Goal: Check status: Check status

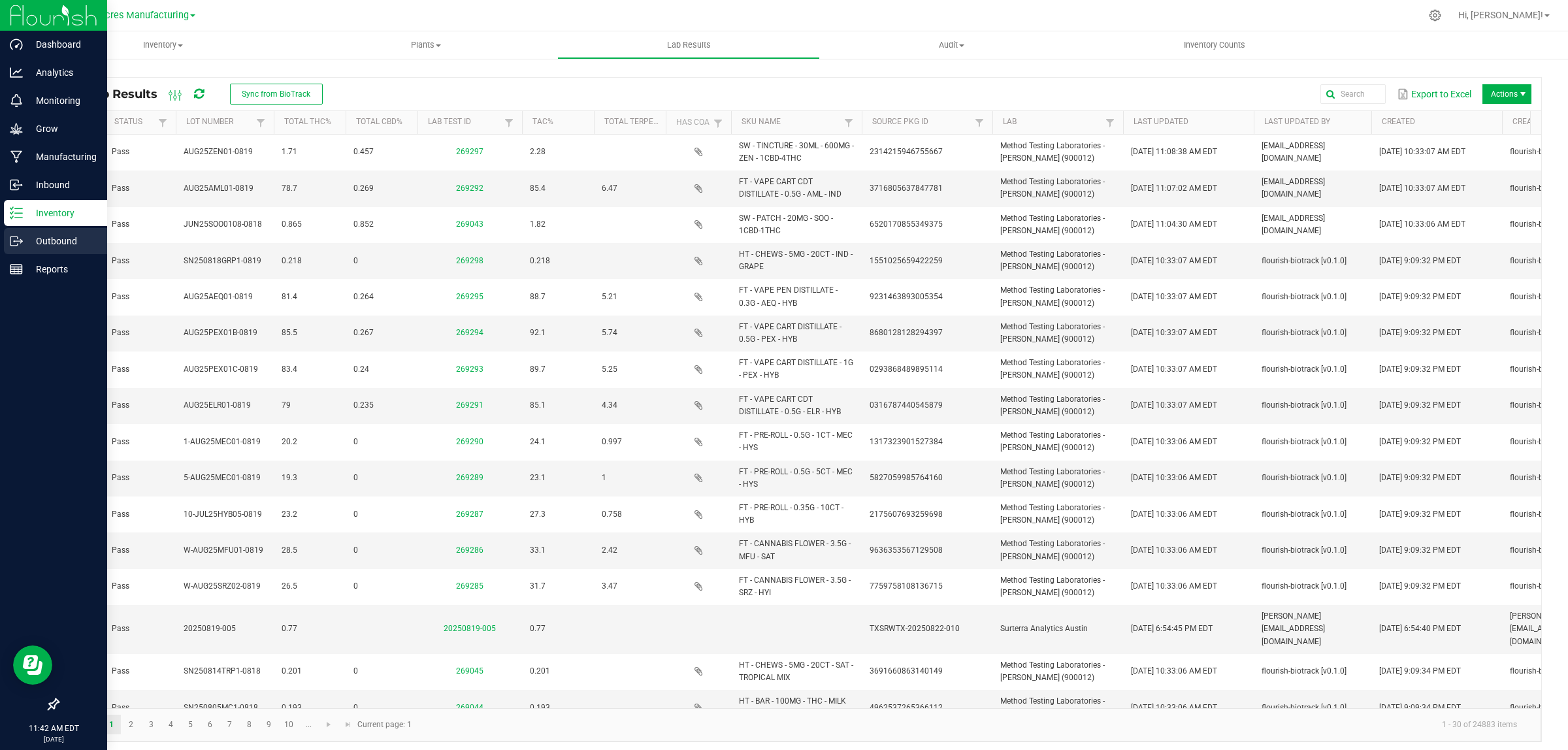
click at [36, 234] on p "Outbound" at bounding box center [62, 241] width 79 height 16
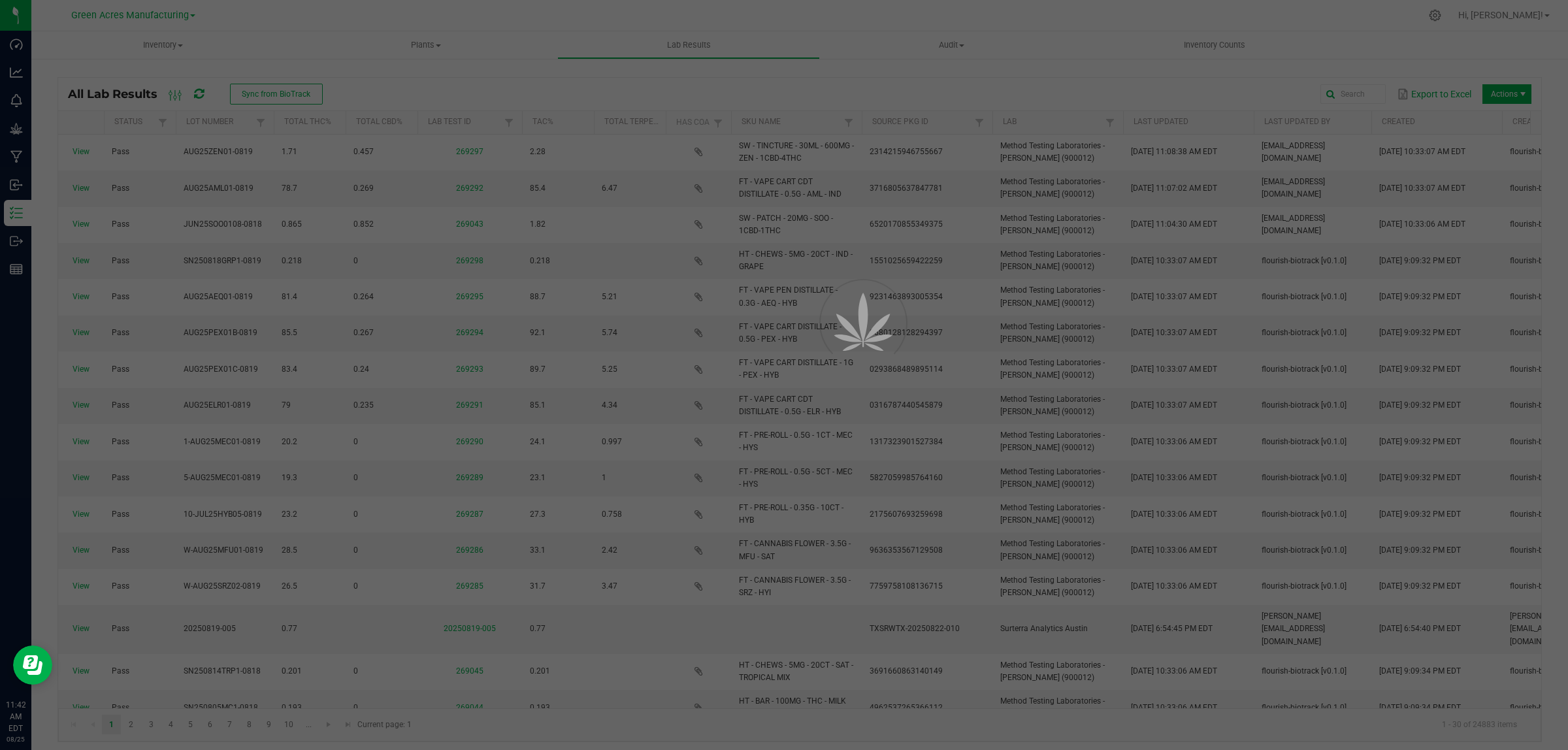
drag, startPoint x: 428, startPoint y: 661, endPoint x: 377, endPoint y: 21, distance: 642.0
click at [377, 21] on div at bounding box center [784, 375] width 1568 height 750
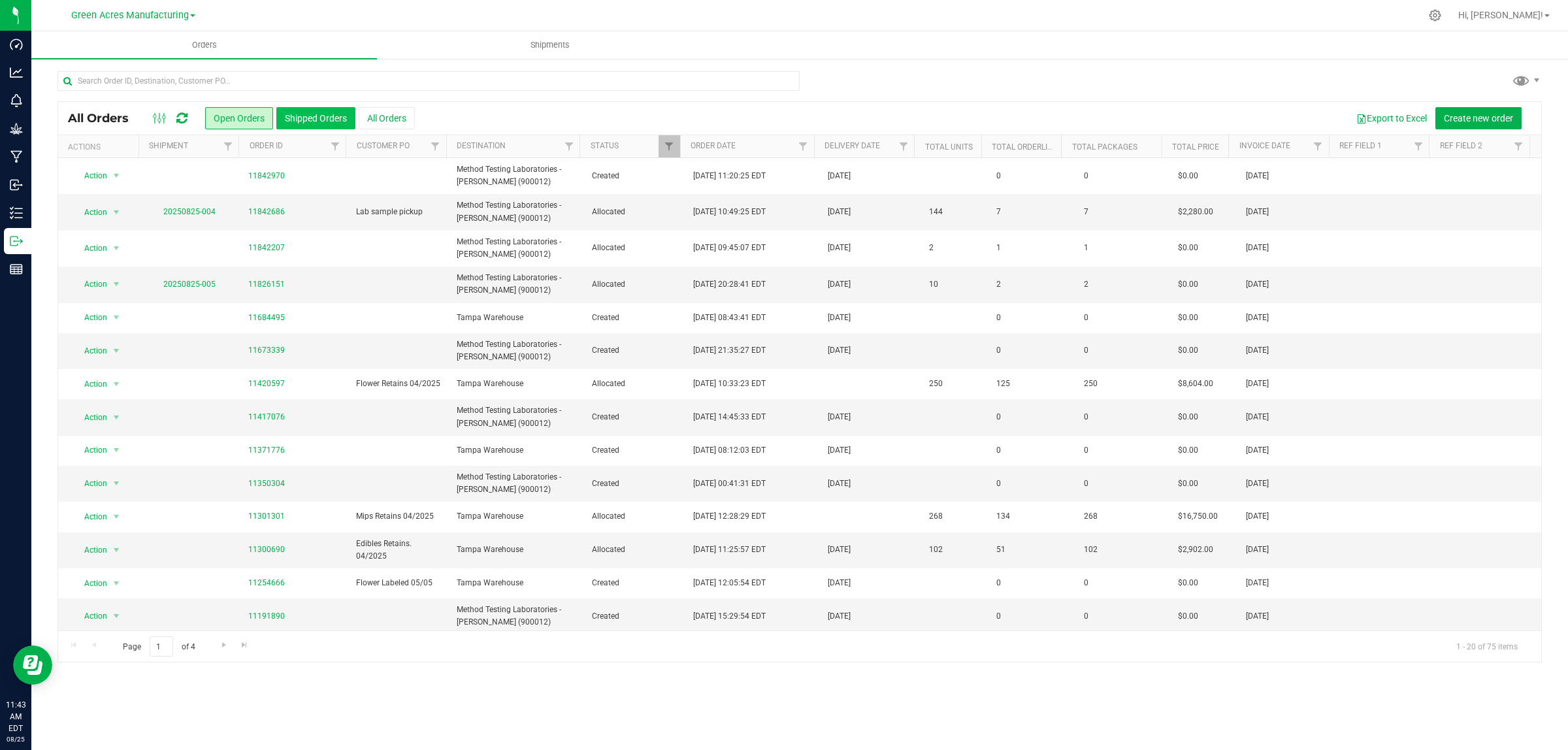
click at [301, 118] on button "Shipped Orders" at bounding box center [315, 118] width 79 height 22
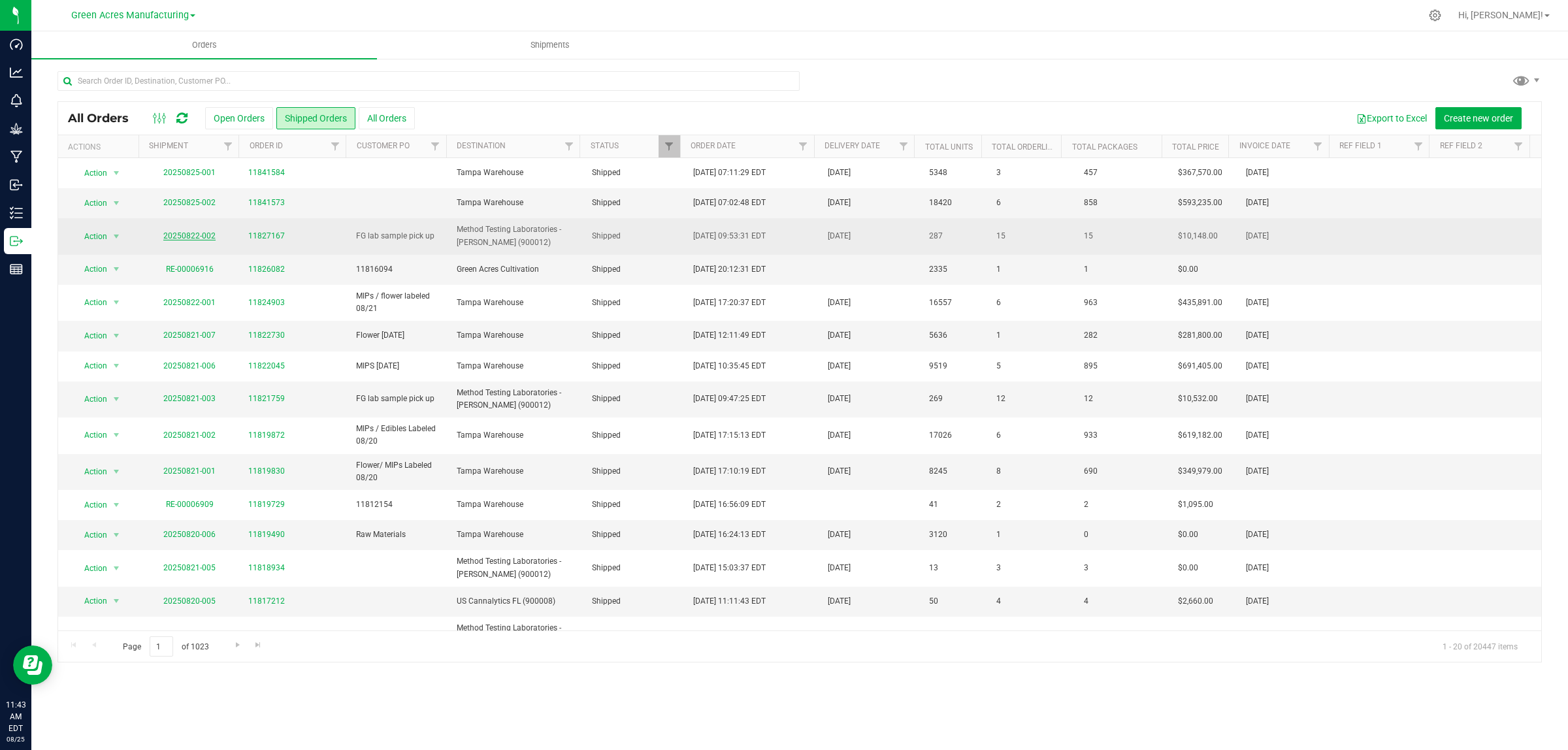
click at [184, 236] on link "20250822-002" at bounding box center [189, 235] width 52 height 9
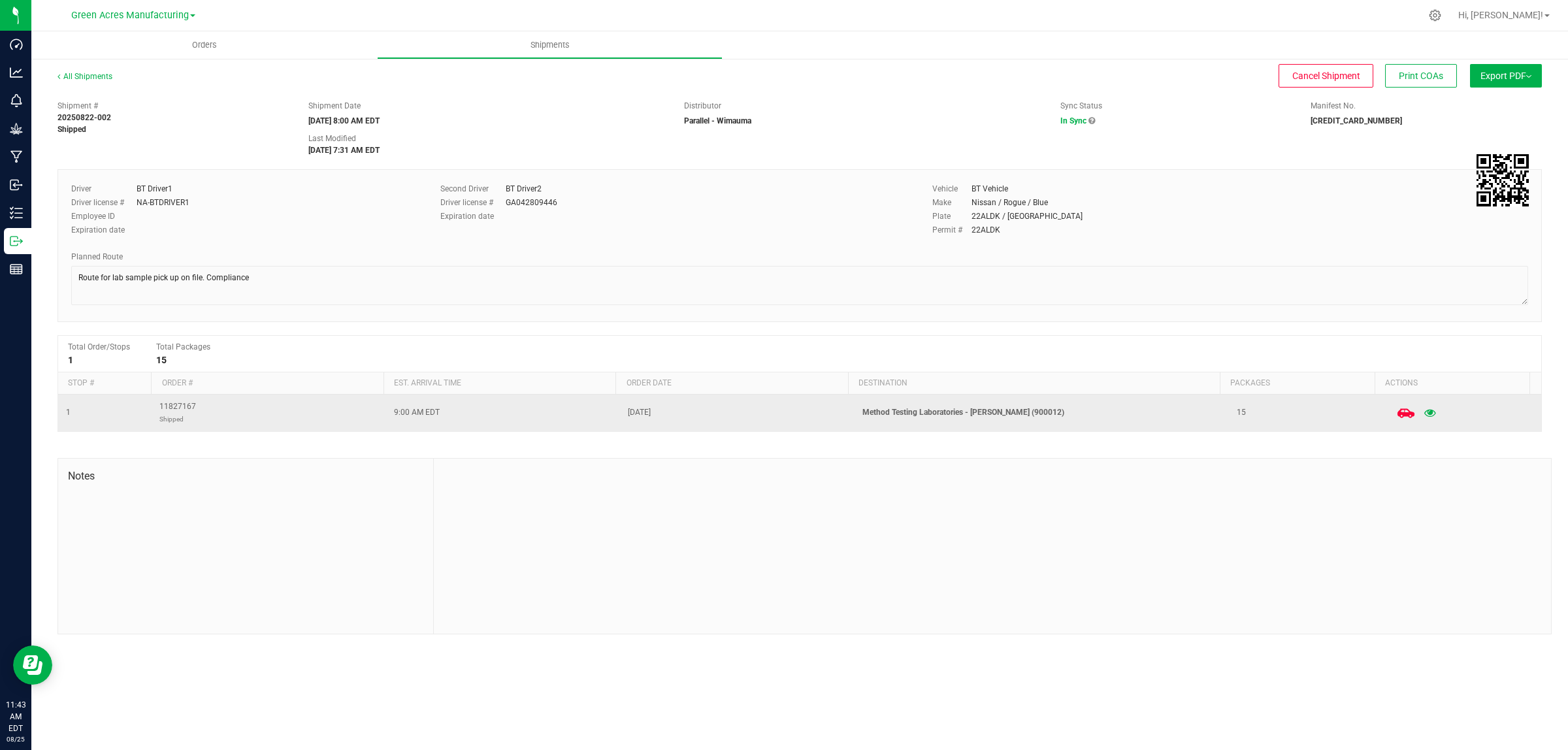
click at [1398, 414] on icon at bounding box center [1406, 412] width 17 height 9
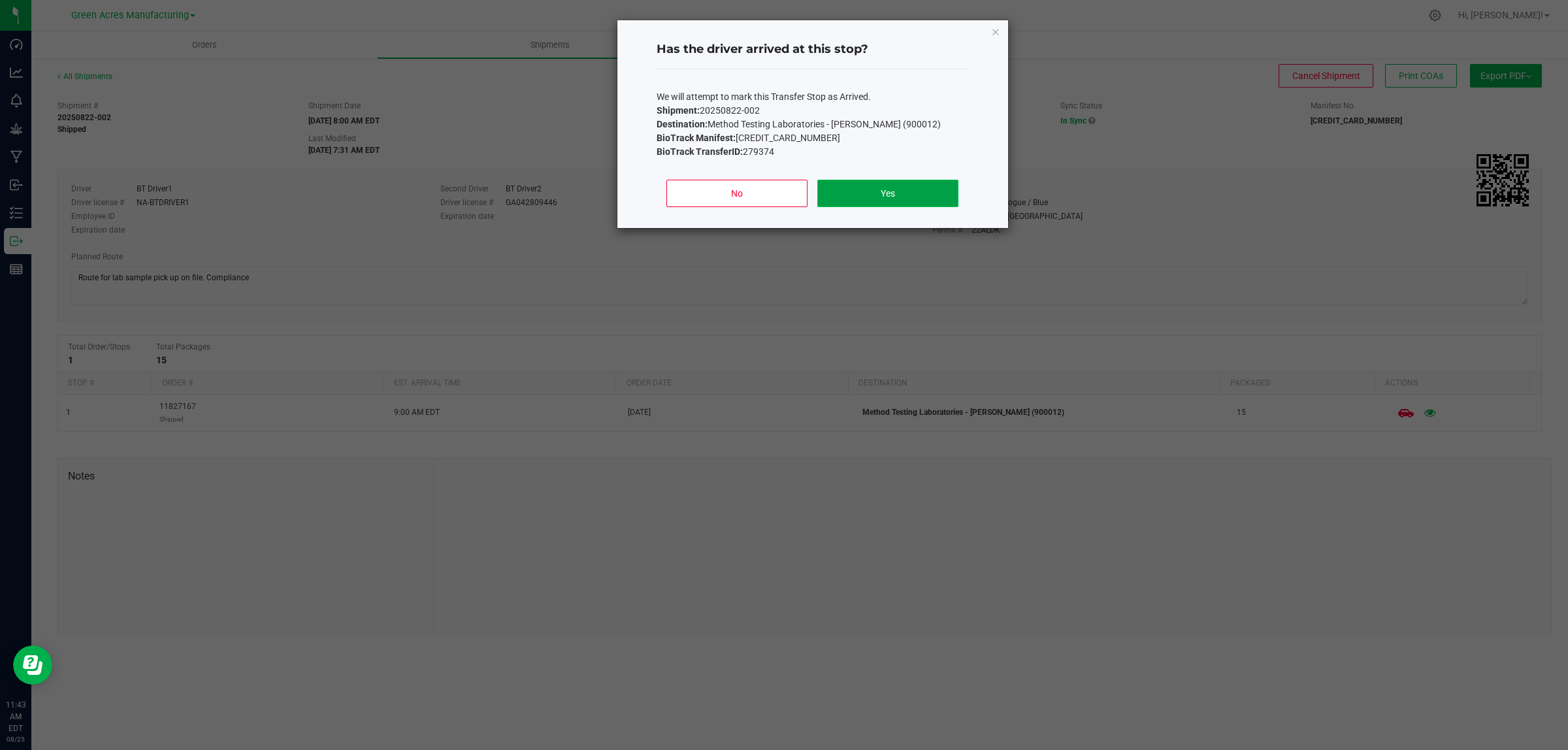
click at [894, 198] on button "Yes" at bounding box center [887, 194] width 141 height 28
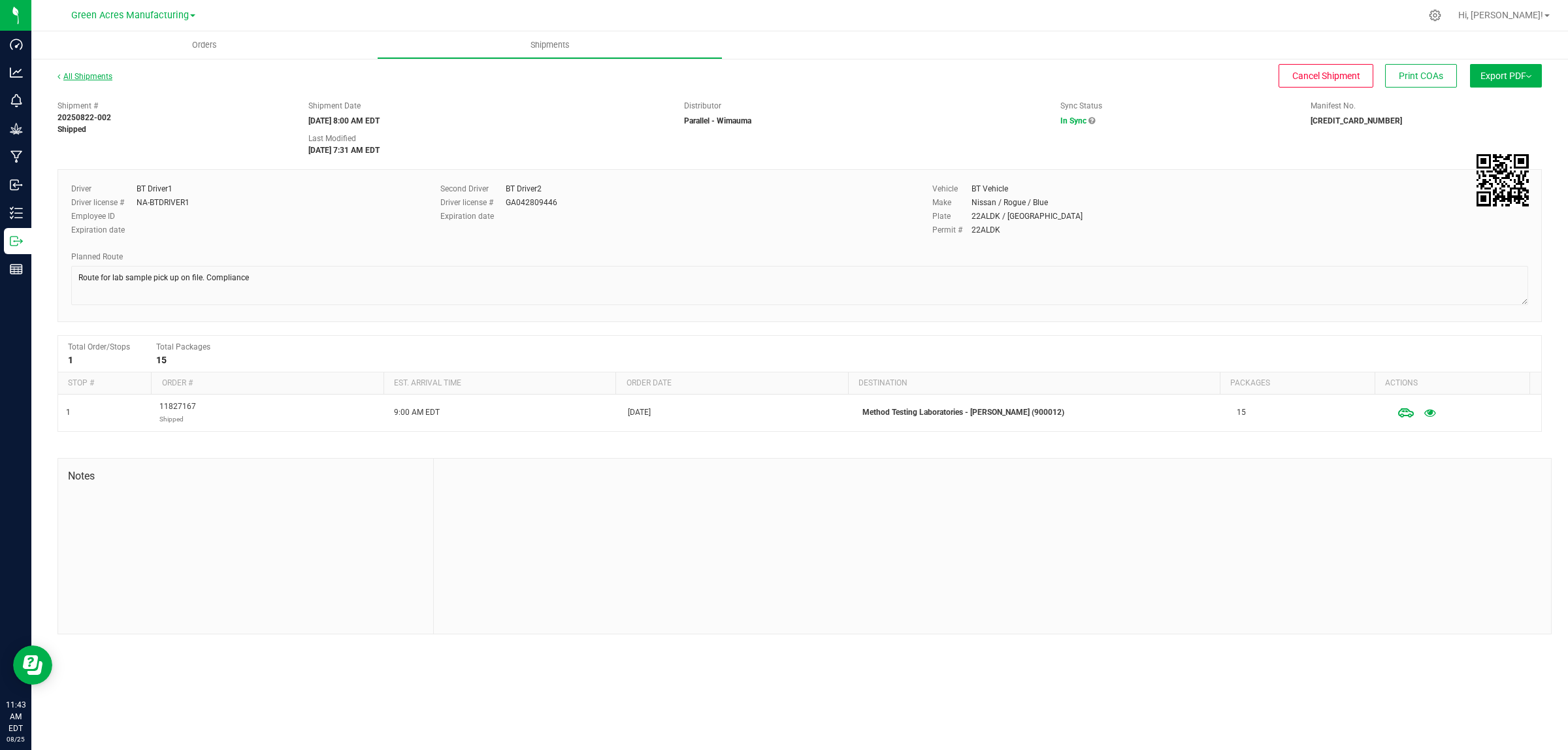
click at [96, 73] on link "All Shipments" at bounding box center [85, 76] width 55 height 9
